Goal: Transaction & Acquisition: Purchase product/service

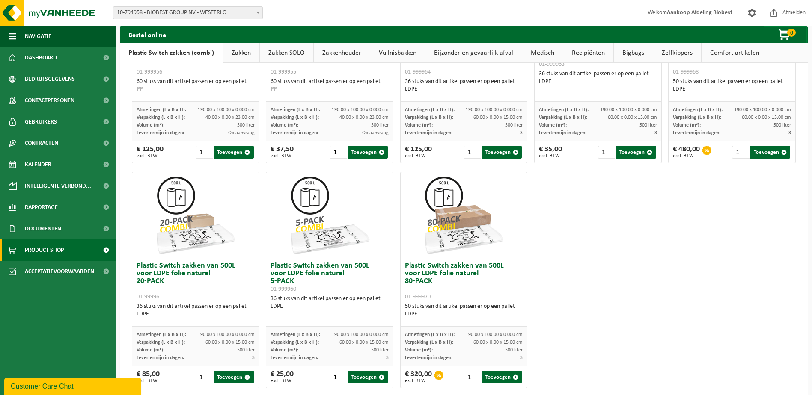
scroll to position [408, 0]
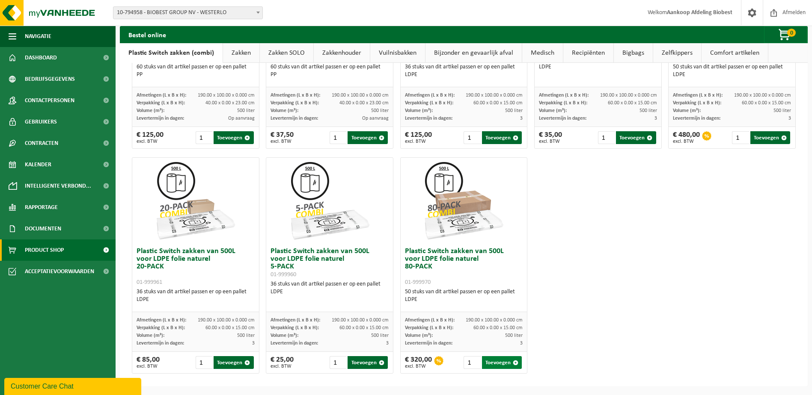
click at [492, 364] on button "Toevoegen" at bounding box center [502, 362] width 40 height 13
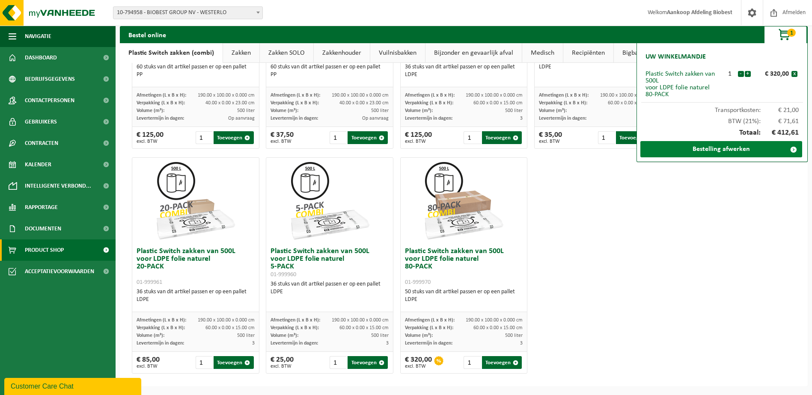
click at [723, 151] on link "Bestelling afwerken" at bounding box center [721, 149] width 162 height 16
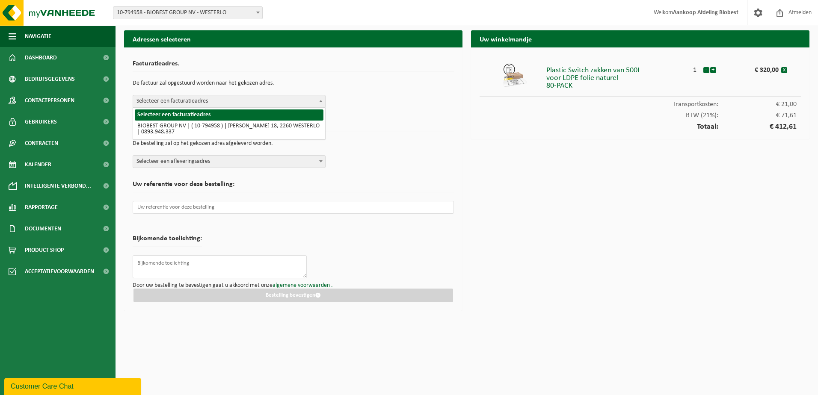
click at [323, 103] on span at bounding box center [321, 100] width 9 height 11
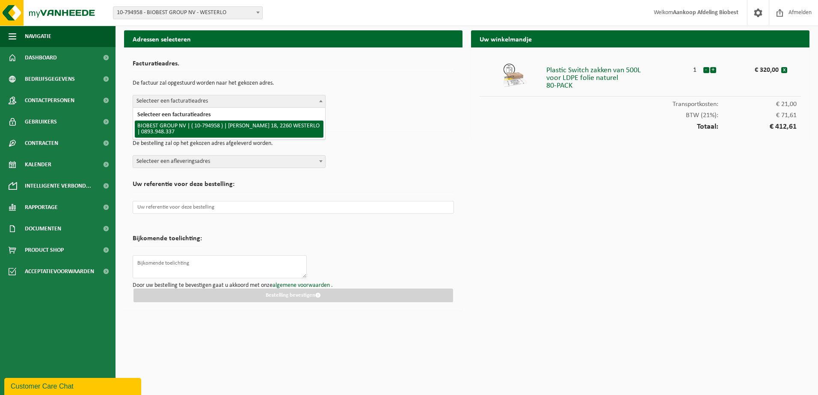
select select "151212"
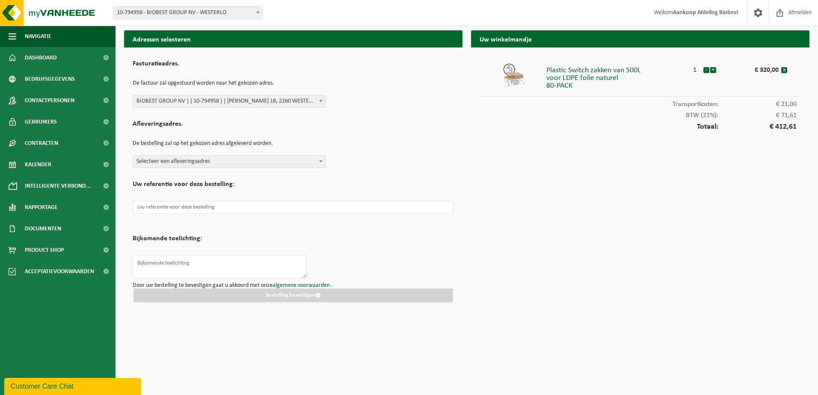
click at [320, 163] on span at bounding box center [321, 161] width 9 height 11
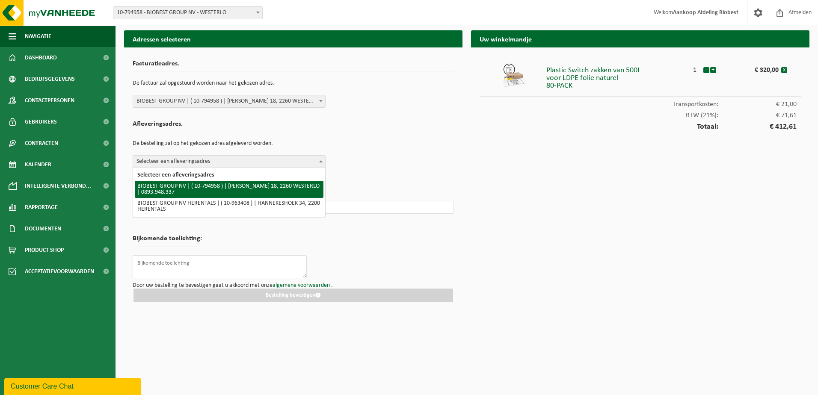
select select "151212"
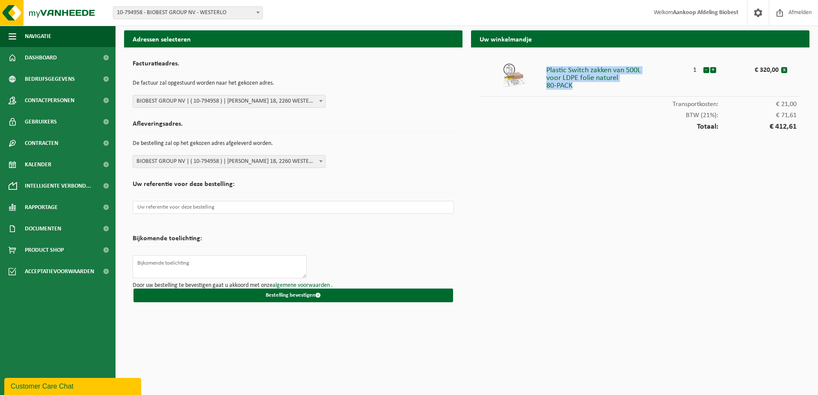
drag, startPoint x: 603, startPoint y: 95, endPoint x: 546, endPoint y: 72, distance: 60.9
click at [546, 72] on li "Plastic Switch zakken van 500L voor LDPE folie naturel 80-PACK 1 - + € 320,00 x" at bounding box center [640, 76] width 321 height 41
copy div "Plastic Switch zakken van 500L voor LDPE folie naturel 80-PACK"
click at [690, 236] on div "Uw winkelmandje Plastic Switch zakken van 500L voor LDPE folie naturel 80-PACK …" at bounding box center [640, 172] width 347 height 285
click at [172, 210] on input "text" at bounding box center [293, 207] width 321 height 13
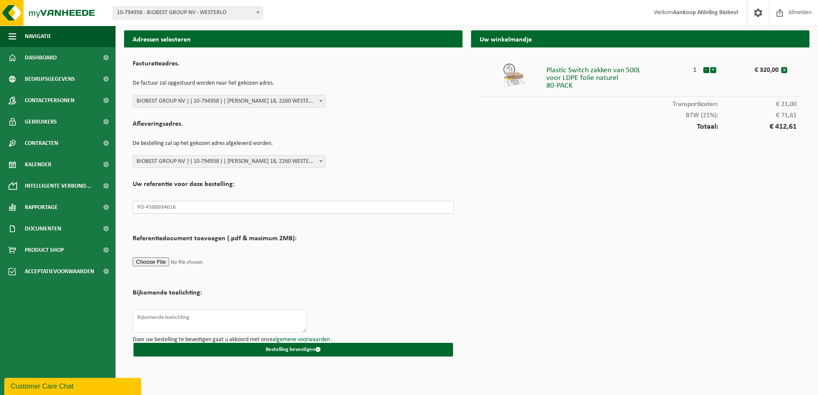
type input "PO-4500034016"
click at [234, 278] on form "Facturatieadres. De factuur zal opgestuurd worden naar het gekozen adres. Selec…" at bounding box center [293, 206] width 321 height 301
click at [151, 264] on input "file" at bounding box center [215, 261] width 164 height 13
type input "C:\fakepath\Purchase Order 4500034016 on 18.09.2025.PDF"
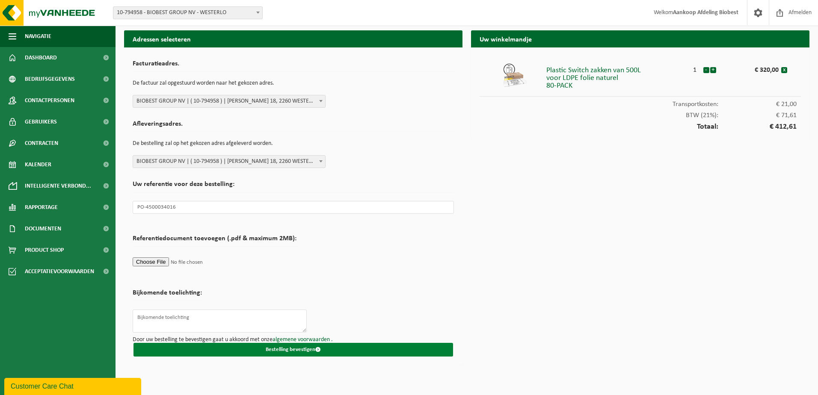
click at [293, 350] on button "Bestelling bevestigen" at bounding box center [293, 350] width 320 height 14
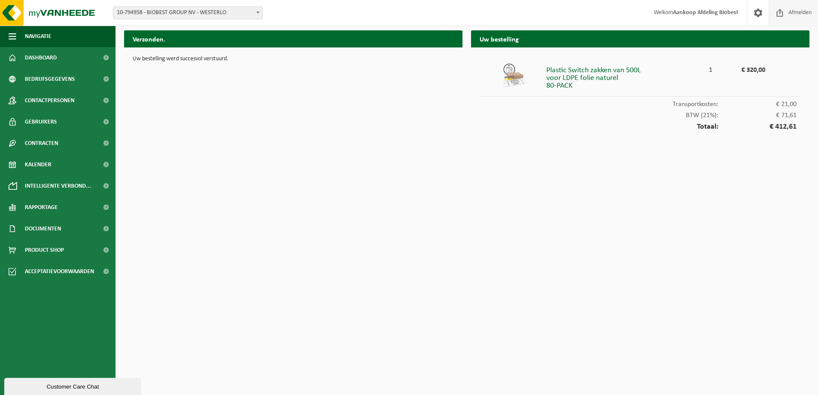
click at [784, 14] on span at bounding box center [780, 12] width 13 height 25
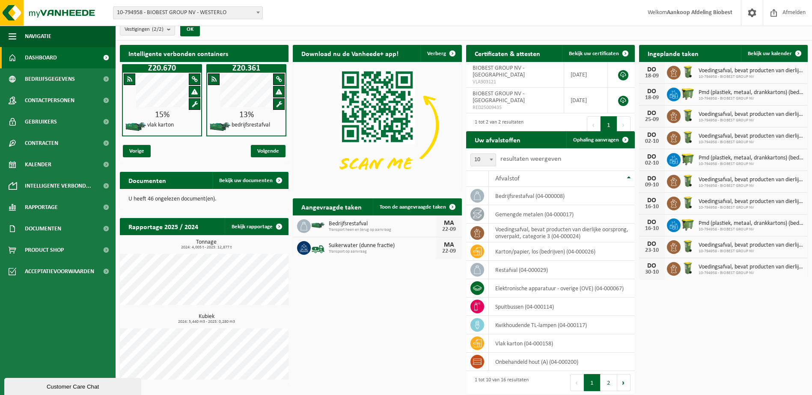
scroll to position [11, 0]
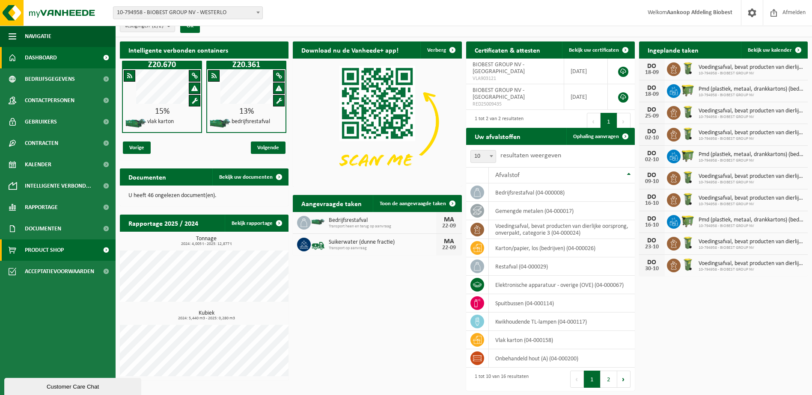
click at [53, 246] on span "Product Shop" at bounding box center [44, 250] width 39 height 21
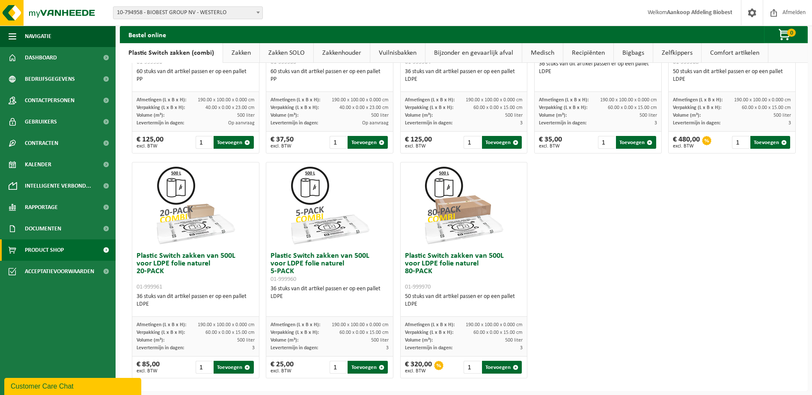
scroll to position [408, 0]
